Goal: Information Seeking & Learning: Understand process/instructions

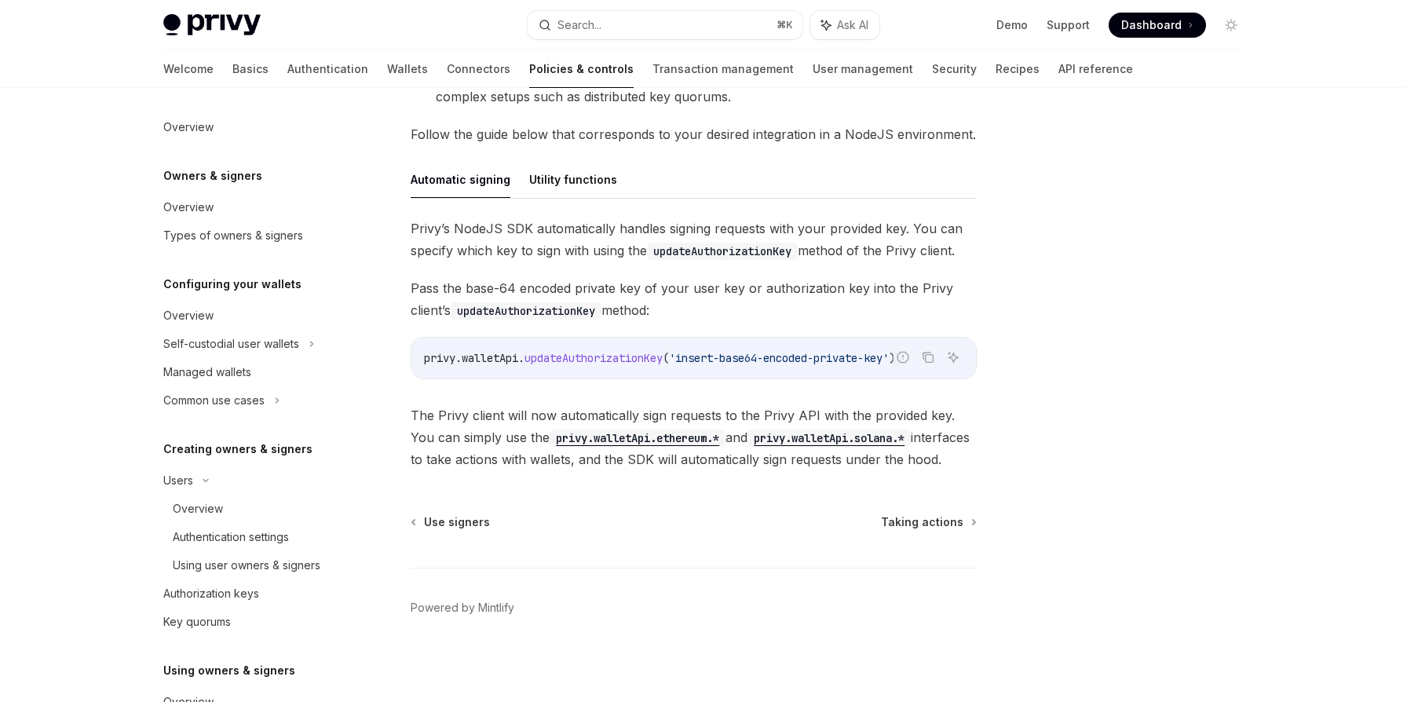
scroll to position [440, 0]
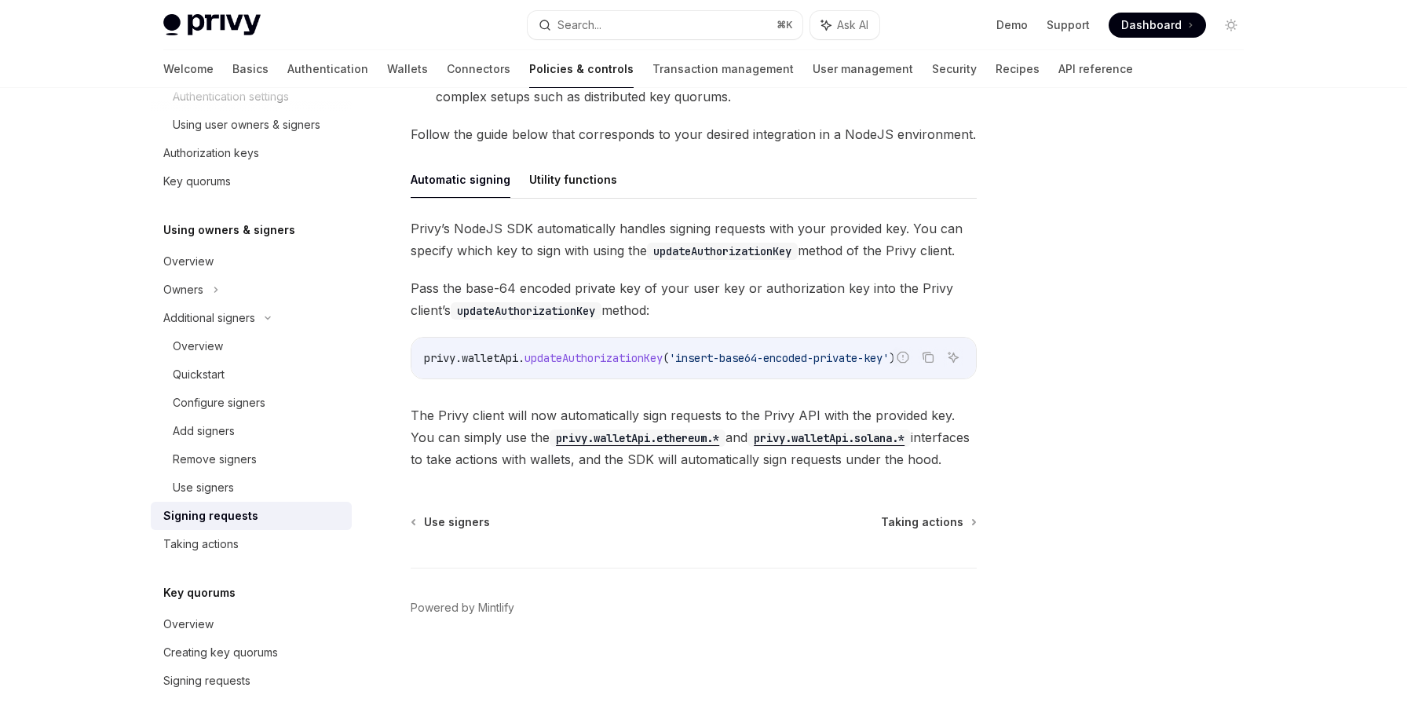
click at [574, 359] on span "updateAuthorizationKey" at bounding box center [593, 358] width 138 height 14
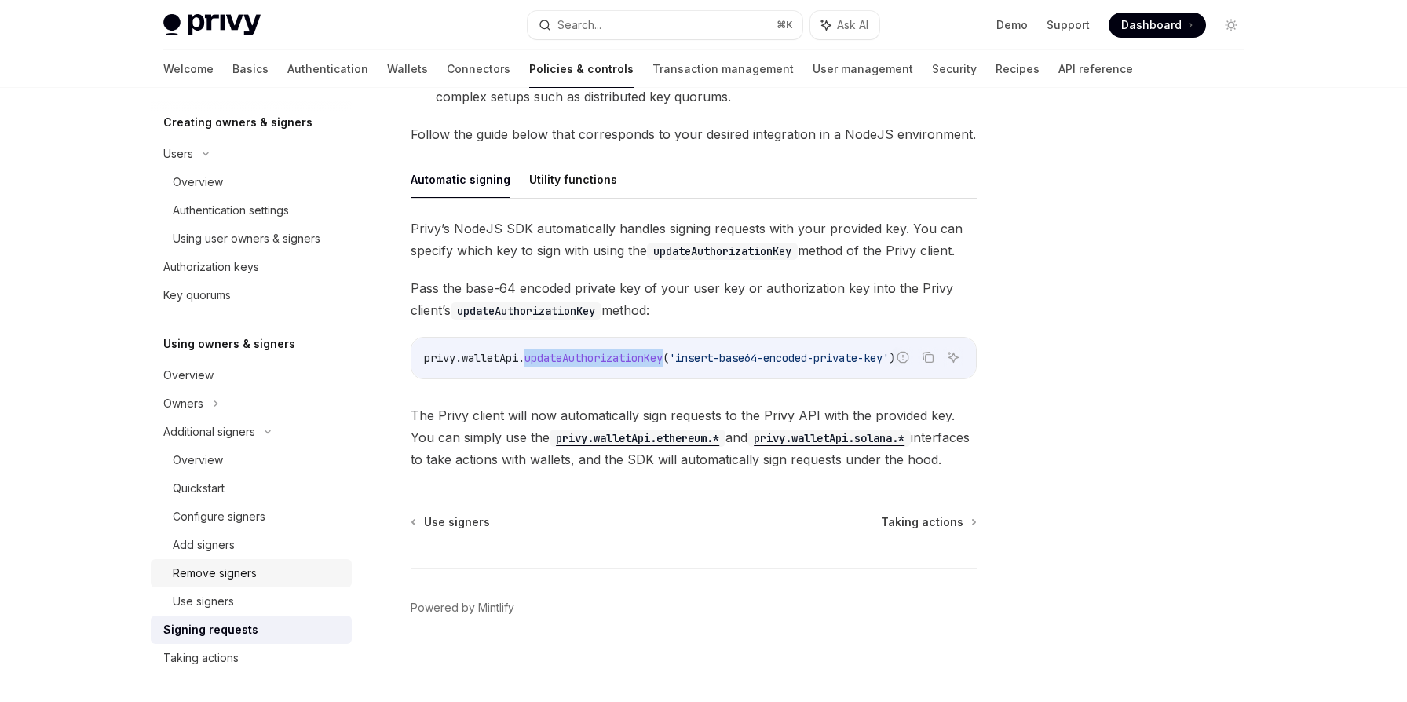
scroll to position [325, 0]
click at [224, 243] on div "Using user owners & signers" at bounding box center [247, 240] width 148 height 19
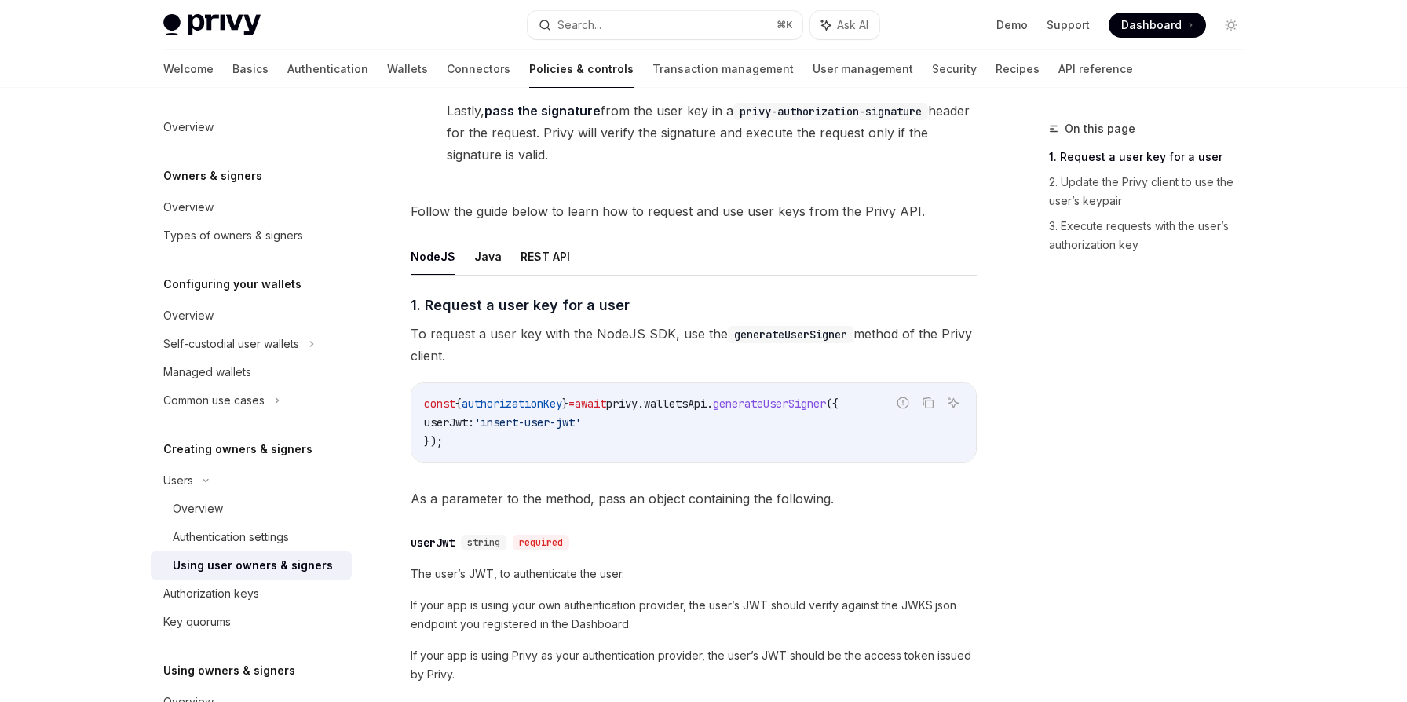
scroll to position [494, 0]
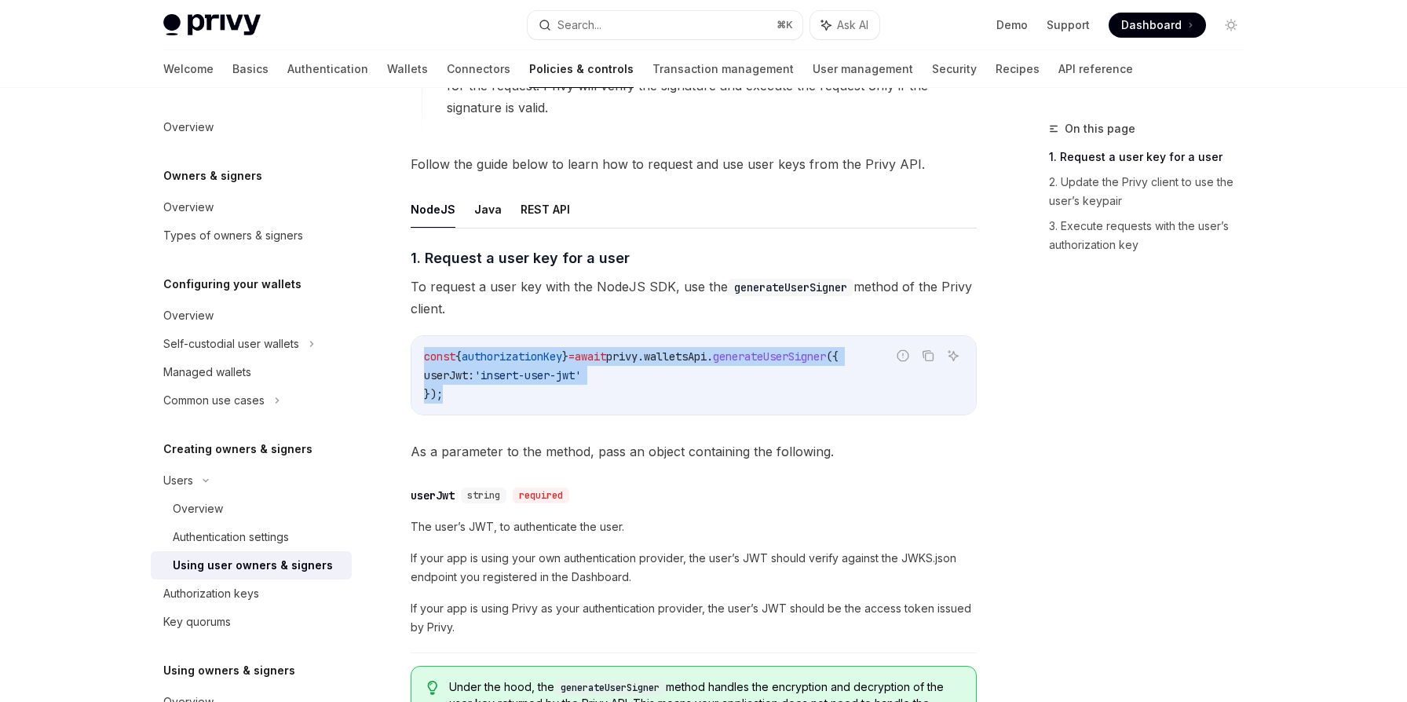
drag, startPoint x: 424, startPoint y: 355, endPoint x: 466, endPoint y: 401, distance: 62.8
click at [466, 401] on code "const { authorizationKey } = await privy . walletsApi . generateUserSigner ({ u…" at bounding box center [693, 375] width 539 height 57
copy code "const { authorizationKey } = await privy . walletsApi . generateUserSigner ({ u…"
click at [930, 358] on icon "Copy the contents from the code block" at bounding box center [928, 355] width 13 height 13
